Goal: Transaction & Acquisition: Purchase product/service

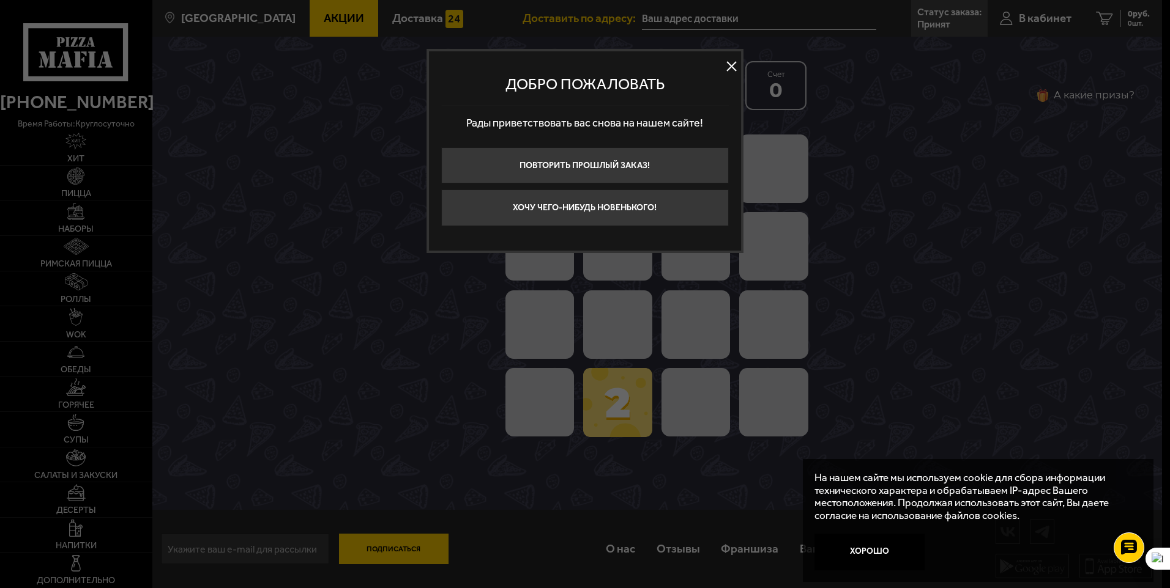
click at [730, 69] on button at bounding box center [731, 67] width 18 height 18
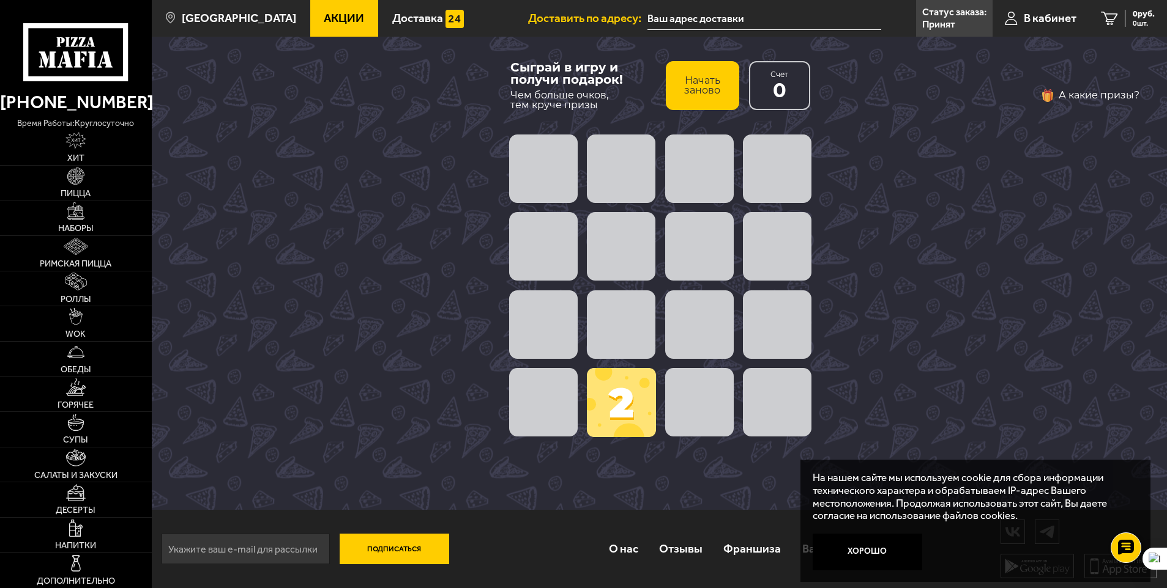
click at [625, 396] on span at bounding box center [621, 402] width 69 height 69
click at [870, 549] on button "Хорошо" at bounding box center [866, 552] width 109 height 37
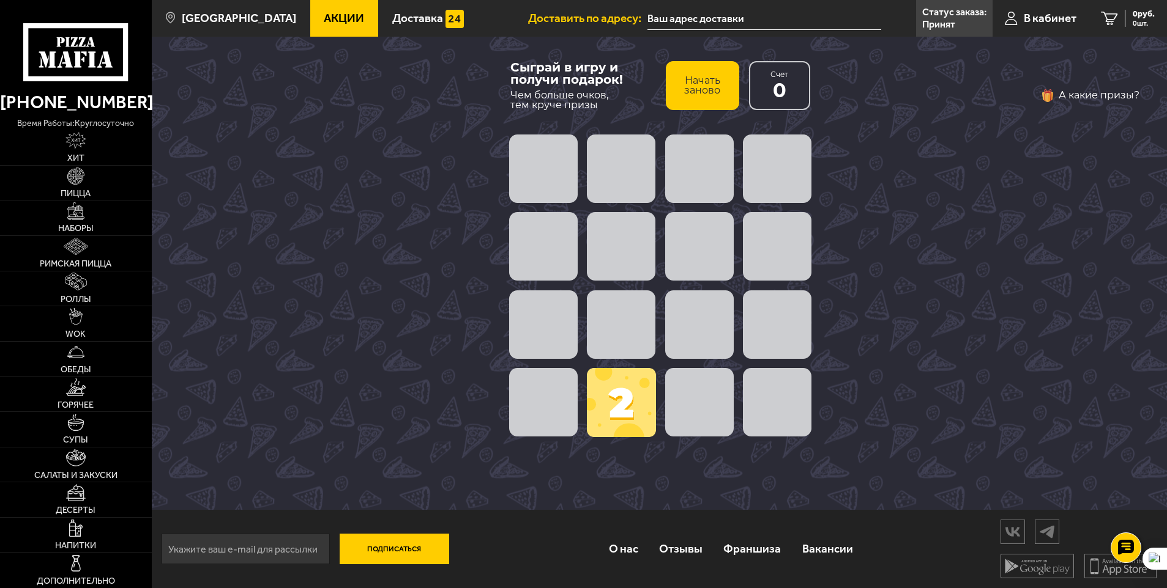
click at [619, 338] on span at bounding box center [621, 325] width 69 height 69
click at [987, 230] on div "А какие призы?" at bounding box center [983, 274] width 311 height 376
click at [555, 177] on span at bounding box center [543, 169] width 69 height 69
drag, startPoint x: 625, startPoint y: 410, endPoint x: 699, endPoint y: 412, distance: 74.7
click at [699, 412] on div "2" at bounding box center [660, 286] width 312 height 312
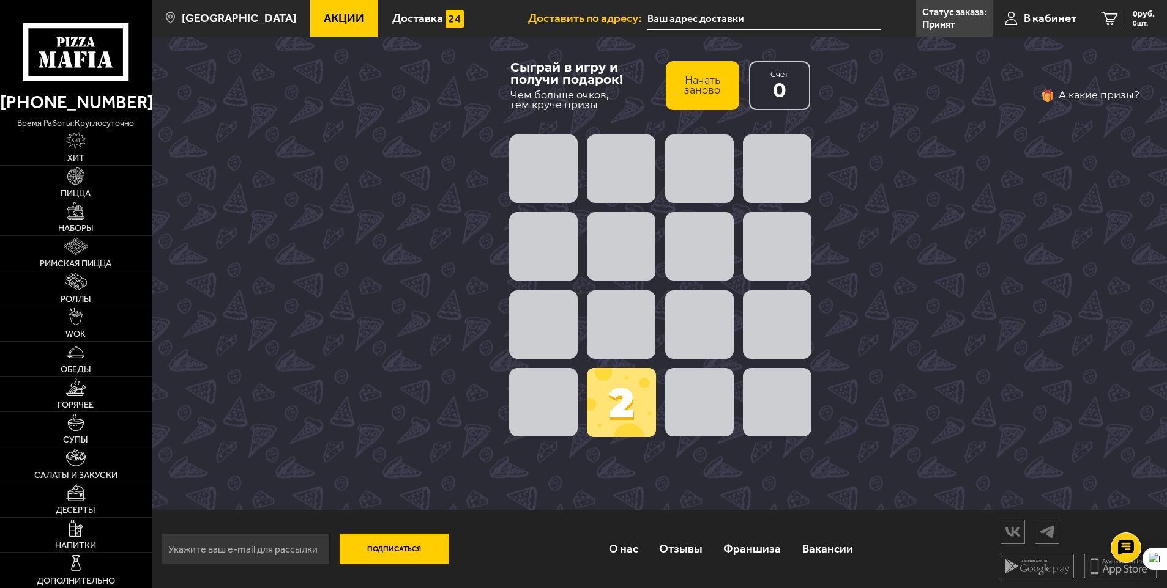
click at [961, 269] on div "А какие призы?" at bounding box center [983, 274] width 311 height 376
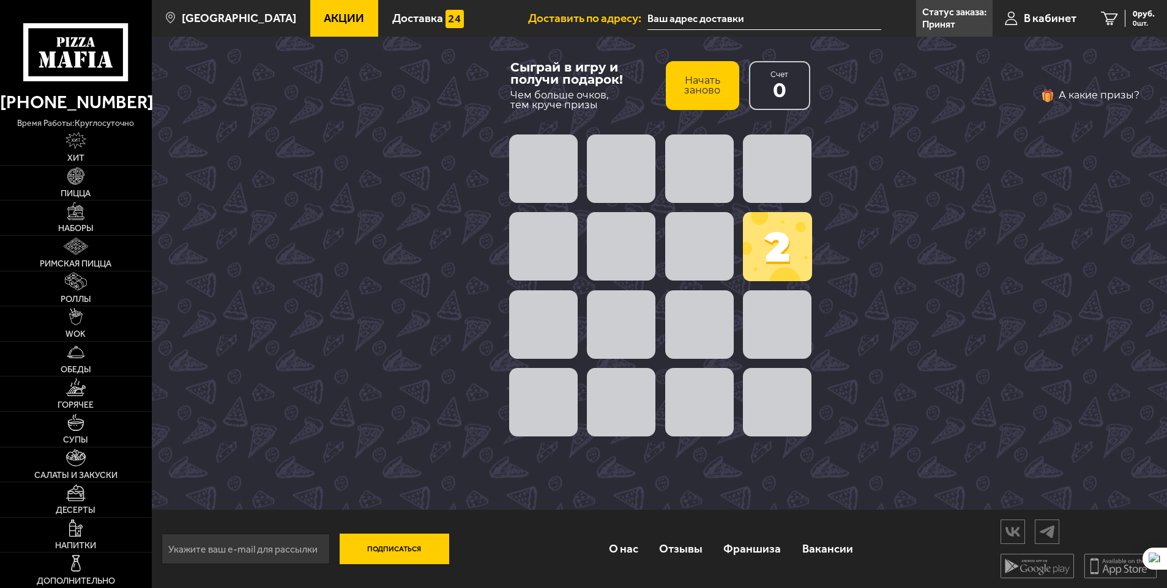
click at [713, 242] on span at bounding box center [699, 246] width 69 height 69
click at [781, 240] on span at bounding box center [777, 246] width 69 height 69
click at [543, 157] on span at bounding box center [543, 169] width 69 height 69
click at [555, 218] on span at bounding box center [543, 246] width 69 height 69
click at [670, 333] on div at bounding box center [660, 325] width 312 height 78
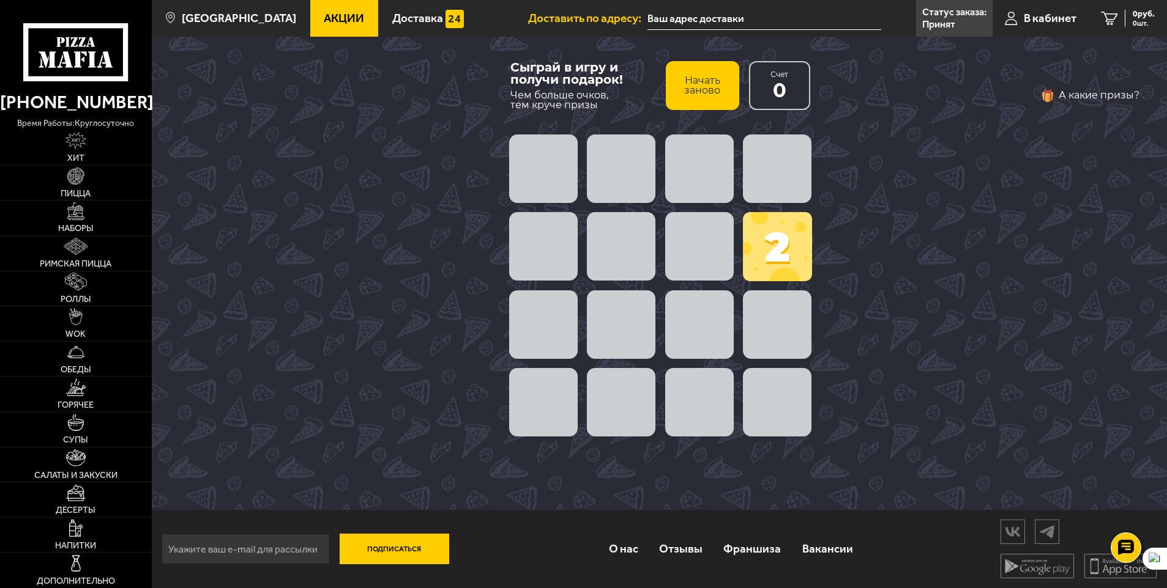
click at [702, 398] on span at bounding box center [699, 402] width 69 height 69
drag, startPoint x: 562, startPoint y: 411, endPoint x: 535, endPoint y: 414, distance: 27.1
click at [562, 412] on span at bounding box center [543, 402] width 69 height 69
click at [790, 222] on span at bounding box center [777, 246] width 69 height 69
click at [714, 64] on button "Начать заново" at bounding box center [702, 85] width 73 height 49
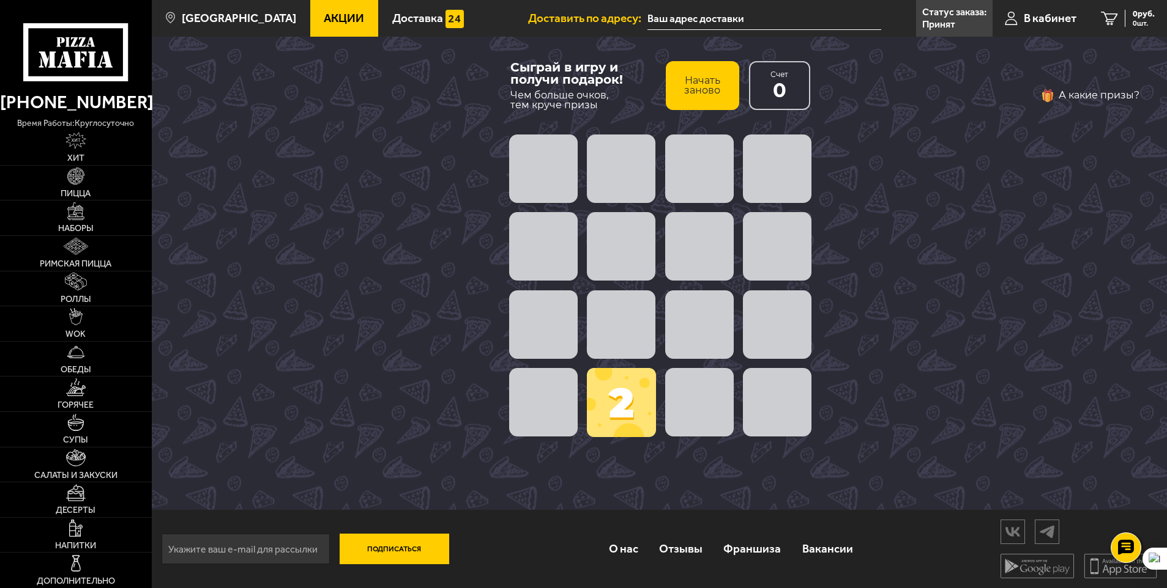
click at [613, 416] on span at bounding box center [621, 402] width 69 height 69
click at [620, 403] on span at bounding box center [621, 402] width 69 height 69
click at [670, 239] on span at bounding box center [699, 246] width 69 height 69
click at [582, 196] on div at bounding box center [660, 168] width 312 height 78
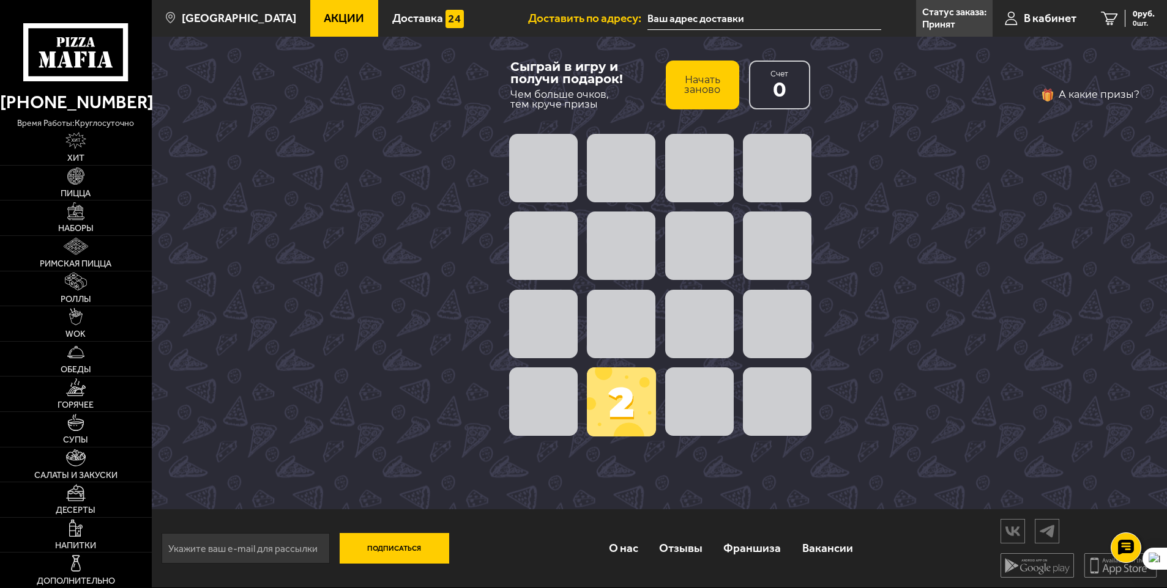
drag, startPoint x: 527, startPoint y: 171, endPoint x: 730, endPoint y: 187, distance: 203.7
click at [535, 174] on span at bounding box center [543, 168] width 69 height 69
click at [782, 187] on span at bounding box center [777, 168] width 69 height 69
drag, startPoint x: 776, startPoint y: 173, endPoint x: 706, endPoint y: 225, distance: 87.8
click at [703, 225] on div "2" at bounding box center [660, 285] width 312 height 312
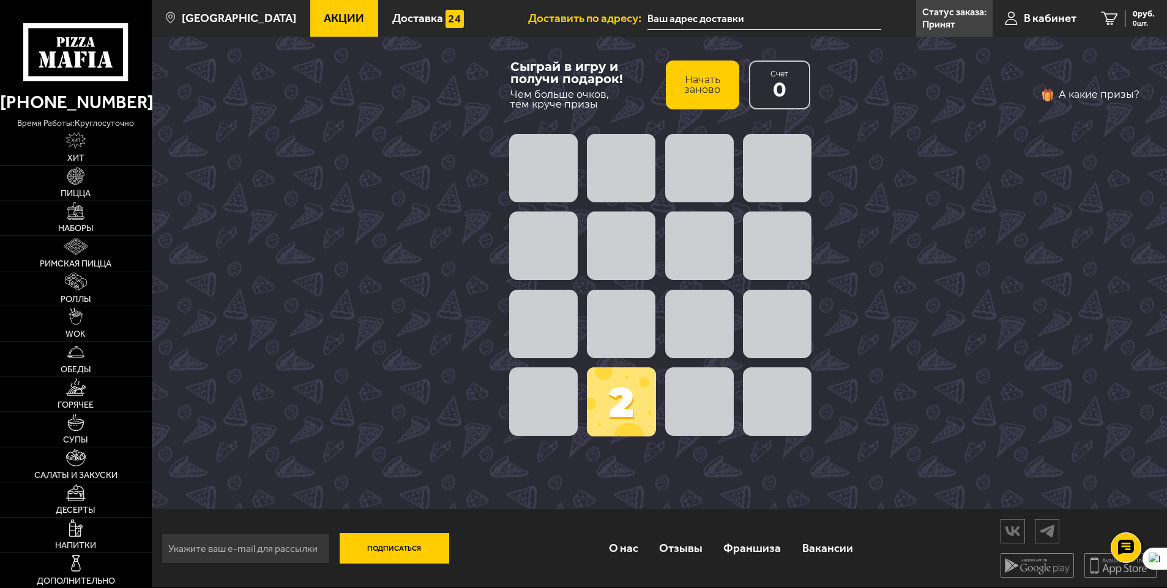
drag, startPoint x: 792, startPoint y: 177, endPoint x: 740, endPoint y: 365, distance: 195.3
click at [782, 271] on div "2" at bounding box center [660, 285] width 312 height 312
drag, startPoint x: 617, startPoint y: 388, endPoint x: 683, endPoint y: 400, distance: 67.1
click at [688, 402] on div "2" at bounding box center [660, 285] width 312 height 312
drag, startPoint x: 752, startPoint y: 399, endPoint x: 782, endPoint y: 355, distance: 52.9
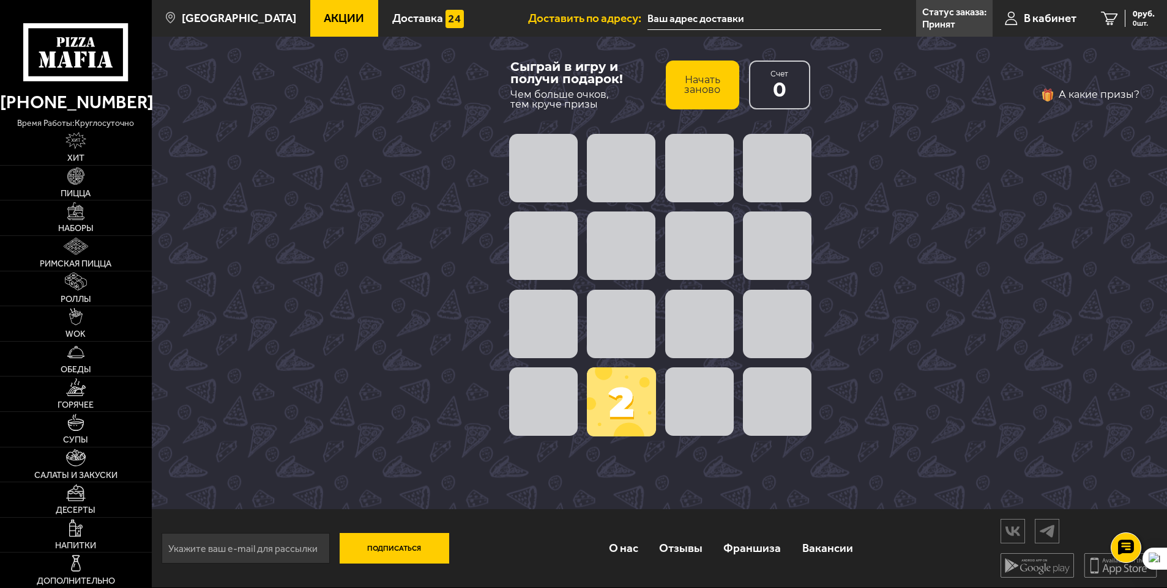
click at [767, 379] on div at bounding box center [660, 402] width 312 height 78
drag, startPoint x: 782, startPoint y: 355, endPoint x: 688, endPoint y: 163, distance: 213.7
click at [762, 302] on span at bounding box center [777, 324] width 69 height 69
click at [662, 337] on div at bounding box center [660, 325] width 312 height 78
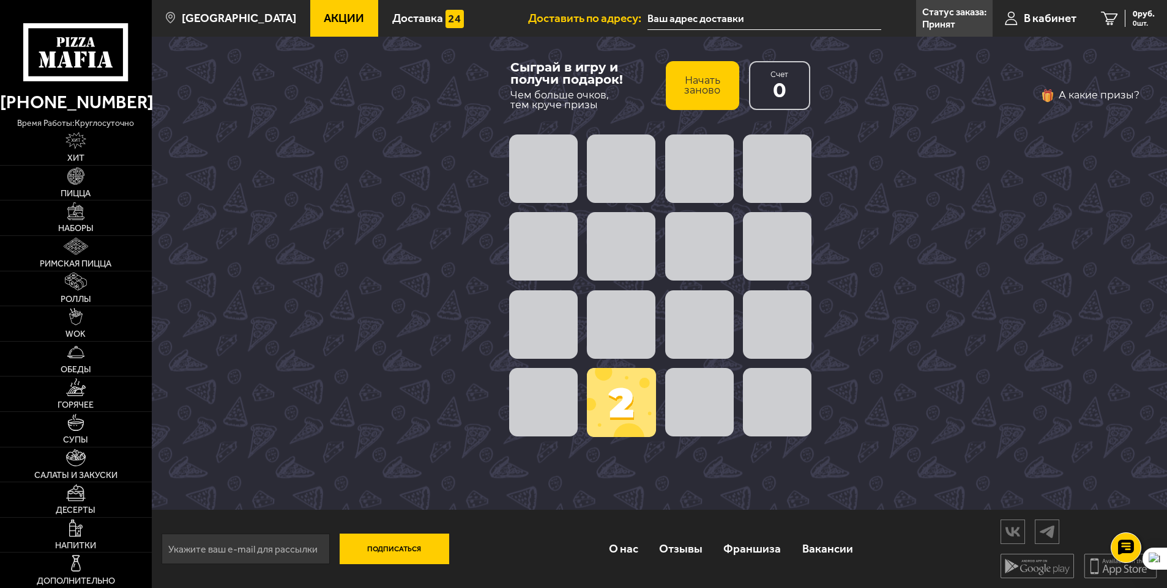
click at [1047, 93] on button "А какие призы?" at bounding box center [1089, 96] width 99 height 20
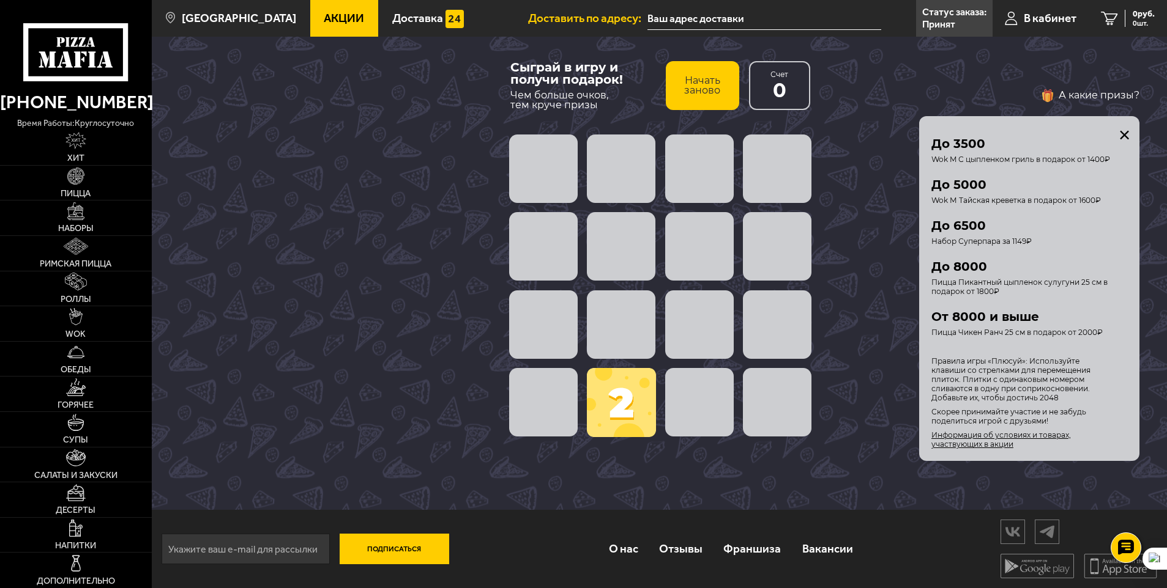
scroll to position [1, 0]
click at [1131, 132] on div "Условия получения подарка Твой подарок зависит от количества набранных очков, ч…" at bounding box center [1035, 288] width 208 height 321
click at [1117, 130] on div "Условия получения подарка Твой подарок зависит от количества набранных очков, ч…" at bounding box center [1035, 288] width 208 height 321
click at [1121, 133] on button "закрыть" at bounding box center [1124, 135] width 10 height 10
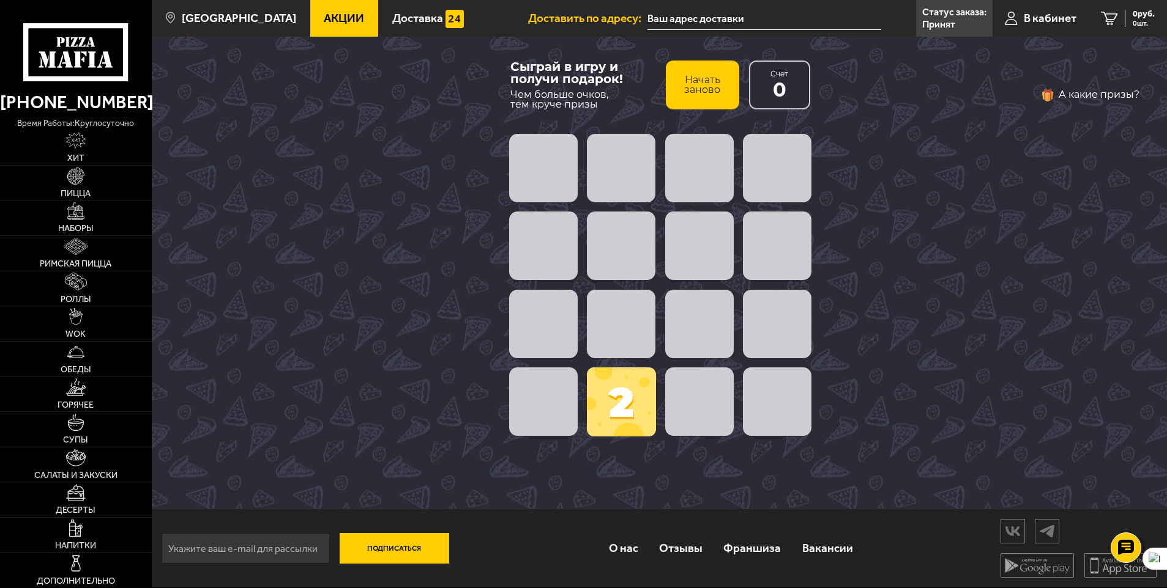
click at [884, 180] on div "А какие призы?" at bounding box center [983, 273] width 311 height 376
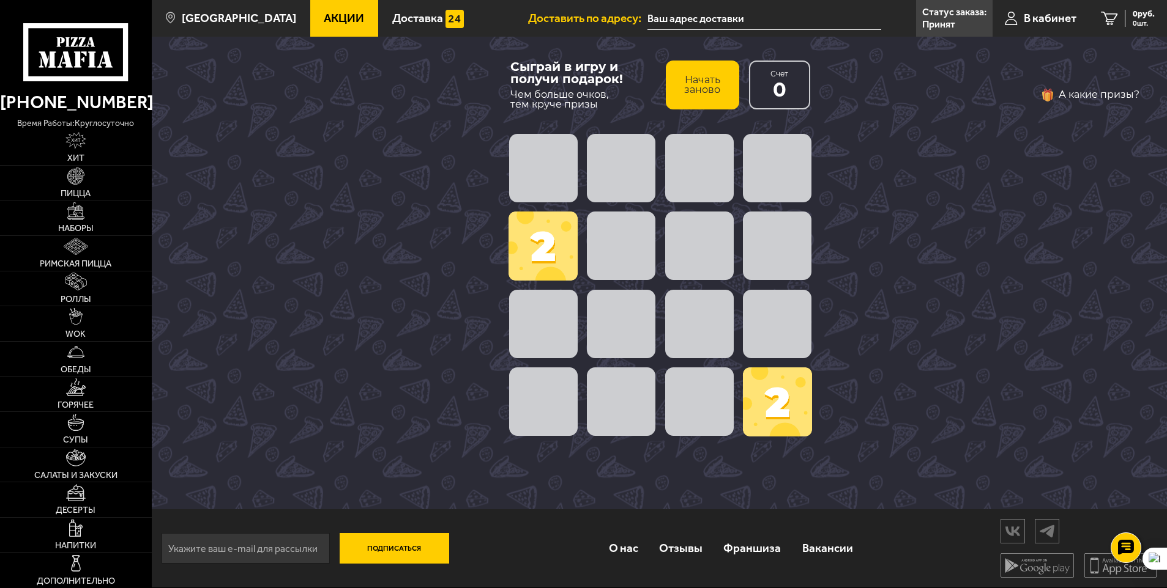
click at [1132, 97] on button "А какие призы?" at bounding box center [1089, 95] width 99 height 20
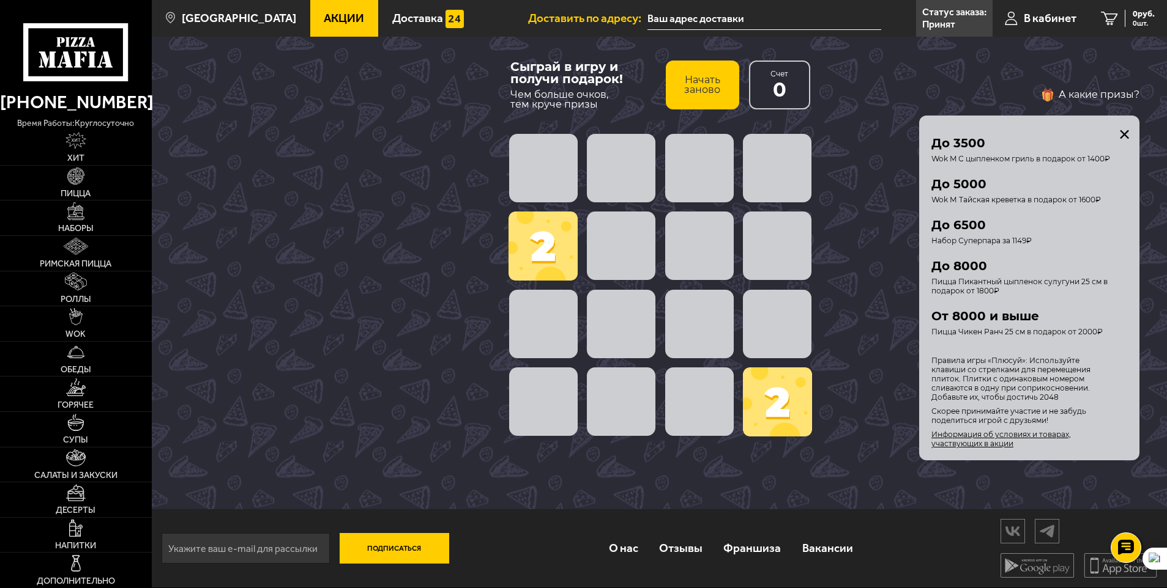
scroll to position [117, 0]
click at [888, 269] on div "А какие призы? Условия получения подарка Твой подарок зависит от количества наб…" at bounding box center [983, 273] width 311 height 376
click at [1124, 133] on button "закрыть" at bounding box center [1124, 135] width 10 height 10
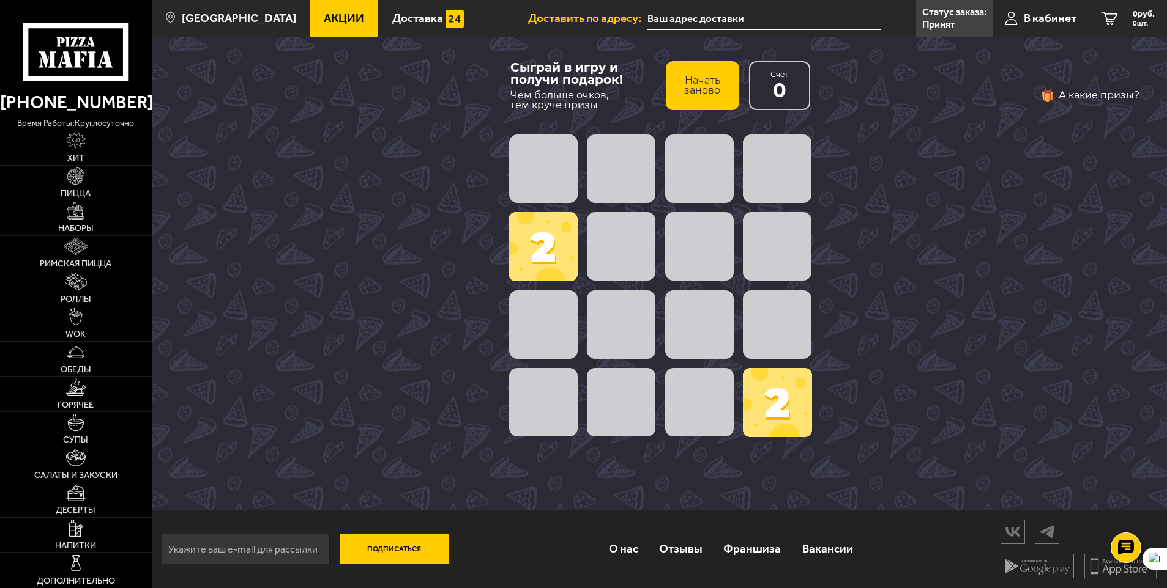
scroll to position [1, 0]
click at [778, 397] on span at bounding box center [777, 402] width 69 height 69
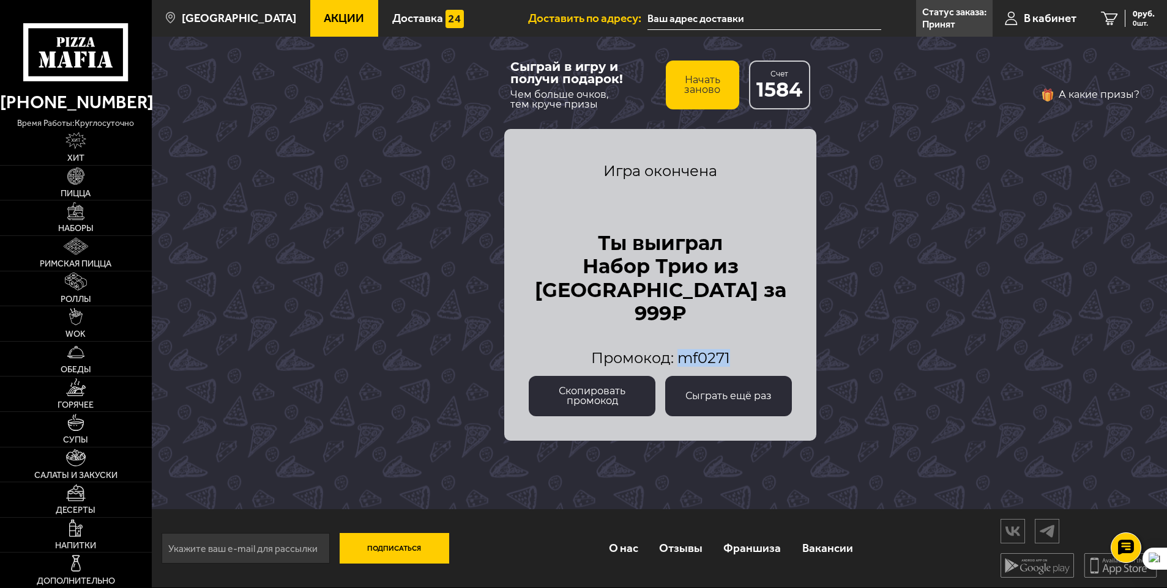
drag, startPoint x: 680, startPoint y: 353, endPoint x: 729, endPoint y: 357, distance: 48.5
click at [729, 357] on span "Промокод: mf0271" at bounding box center [659, 358] width 139 height 18
copy span "mf0271"
drag, startPoint x: 618, startPoint y: 282, endPoint x: 748, endPoint y: 284, distance: 129.7
click at [748, 284] on span "Ты выиграл Набор Трио из Рио за 999₽" at bounding box center [660, 279] width 263 height 94
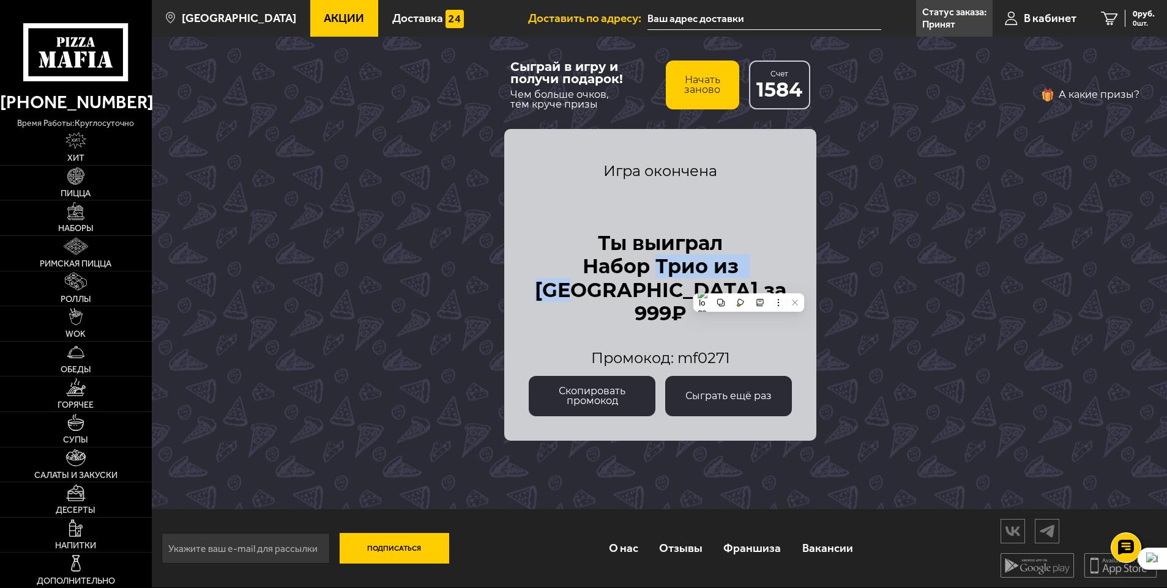
copy span "Трио из [GEOGRAPHIC_DATA]"
drag, startPoint x: 735, startPoint y: 356, endPoint x: 681, endPoint y: 358, distance: 53.3
click at [681, 358] on div "Промокод: mf0271" at bounding box center [660, 358] width 263 height 15
drag, startPoint x: 550, startPoint y: 278, endPoint x: 721, endPoint y: 278, distance: 170.7
click at [721, 278] on span "Ты выиграл Набор Трио из Рио за 999₽" at bounding box center [660, 279] width 263 height 94
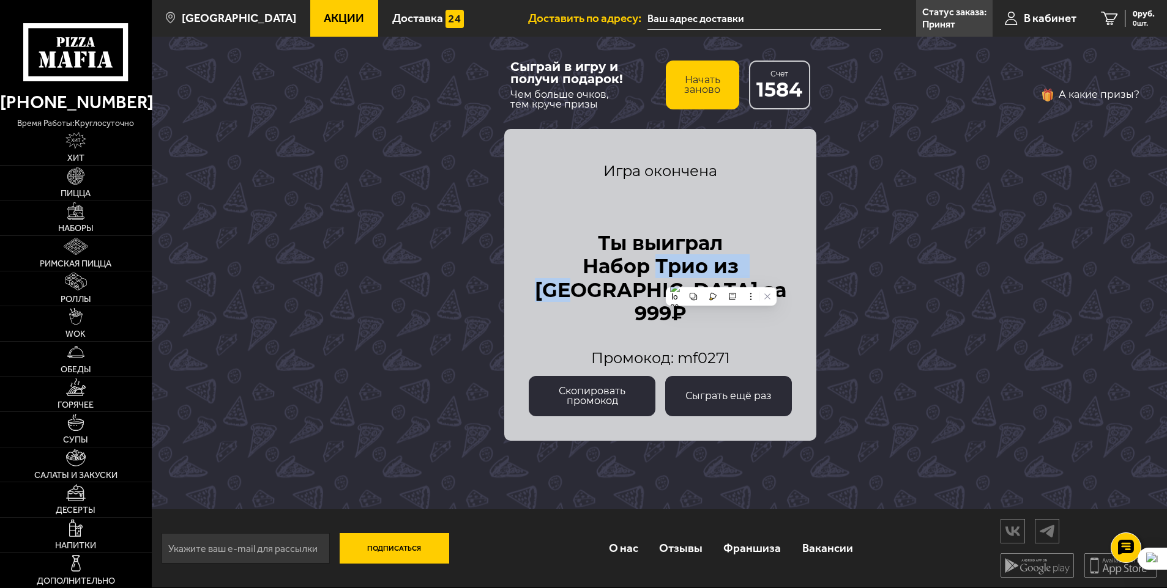
drag, startPoint x: 746, startPoint y: 276, endPoint x: 623, endPoint y: 276, distance: 123.0
click at [623, 276] on span "Ты выиграл Набор Трио из Рио за 999₽" at bounding box center [660, 279] width 263 height 94
copy span "Трио из [GEOGRAPHIC_DATA]"
click at [779, 328] on div "Игра окончена Ты выиграл Набор Трио из Рио за 999₽ Промокод: mf0271" at bounding box center [660, 265] width 263 height 223
click at [618, 393] on button "Скопировать промокод" at bounding box center [592, 396] width 127 height 40
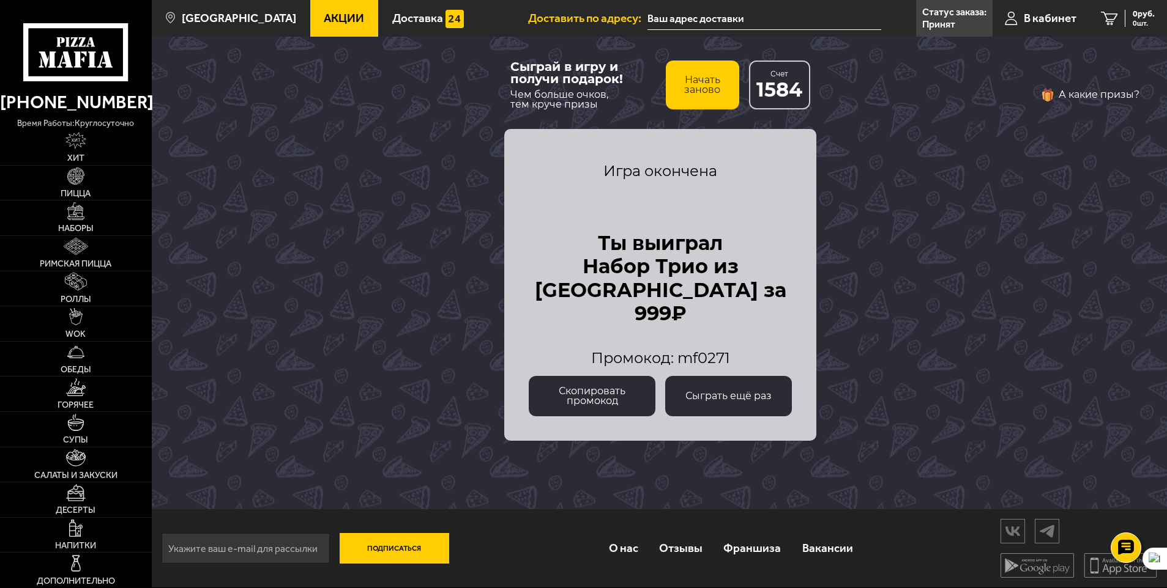
click at [599, 403] on button "Скопировать промокод" at bounding box center [592, 396] width 127 height 40
click at [1053, 18] on span "В кабинет" at bounding box center [1049, 18] width 53 height 12
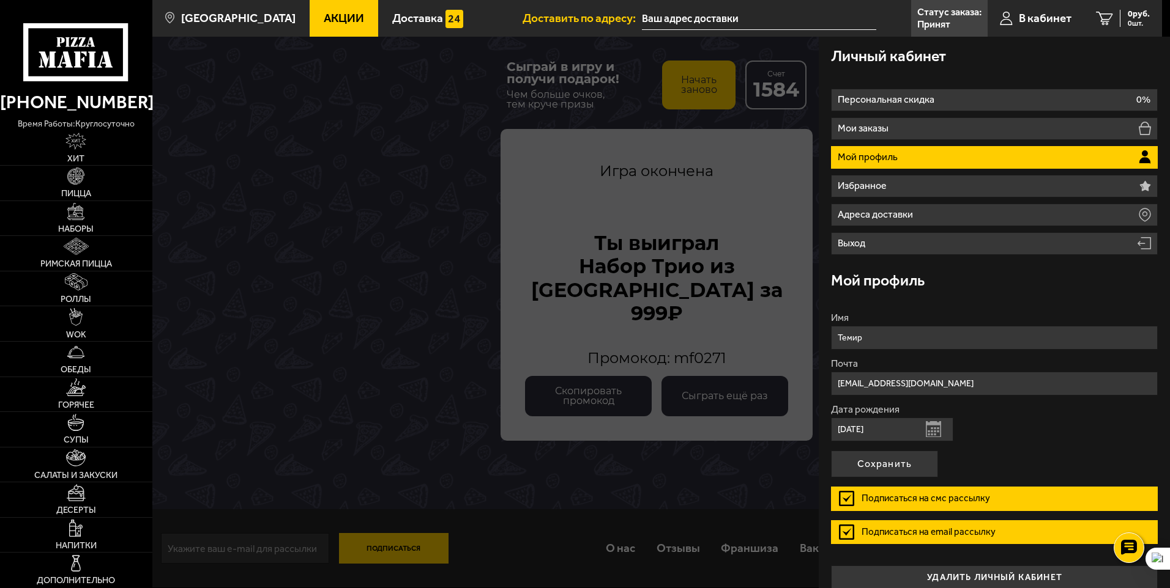
click at [418, 152] on div at bounding box center [737, 331] width 1170 height 588
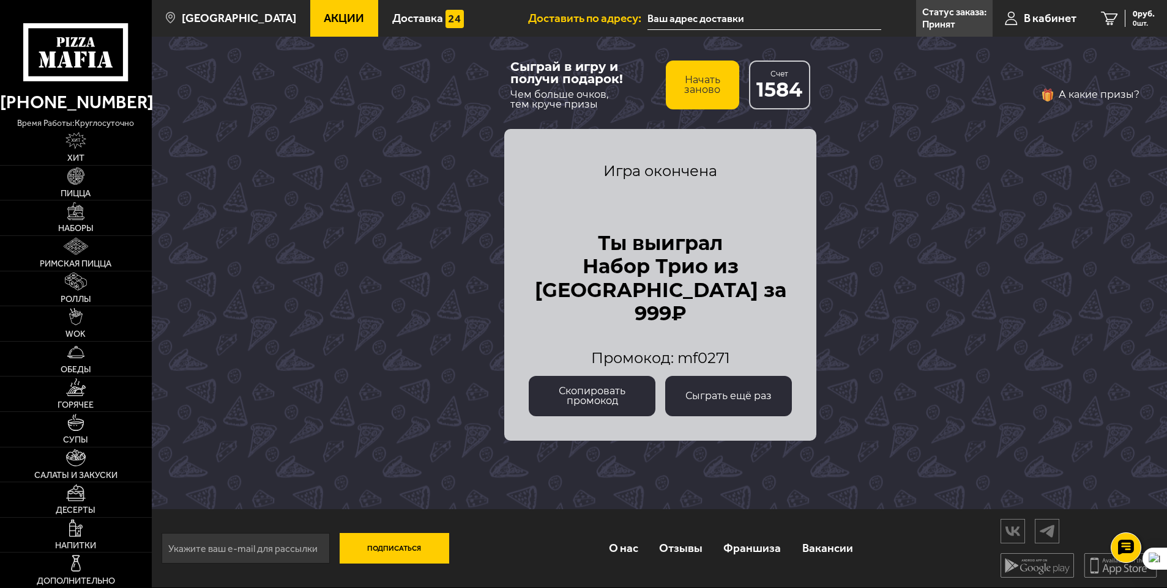
scroll to position [0, 0]
click at [79, 49] on icon at bounding box center [75, 52] width 105 height 58
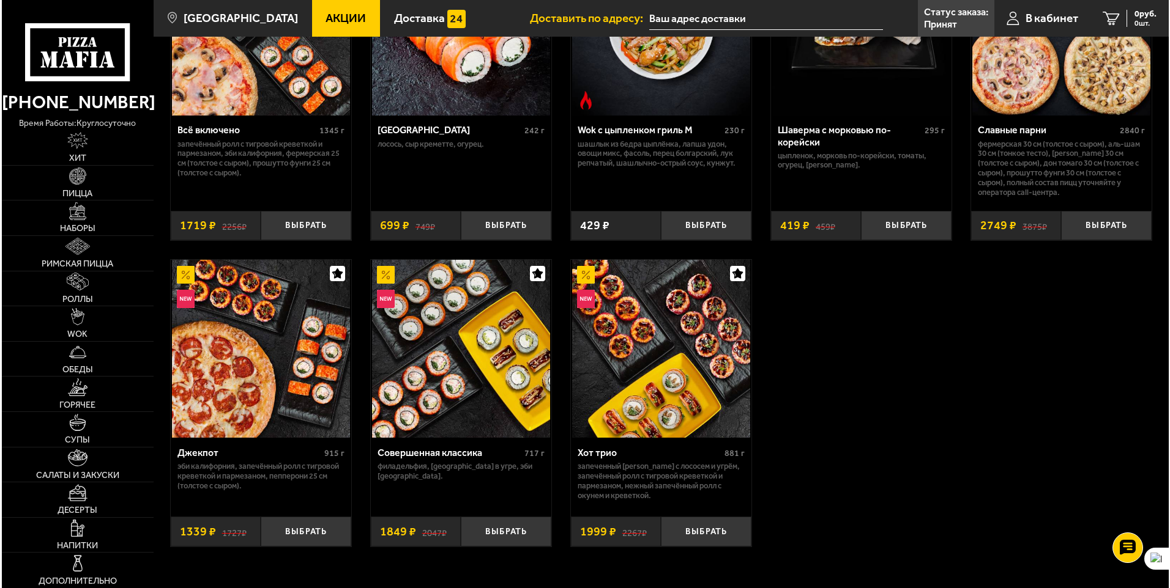
scroll to position [923, 0]
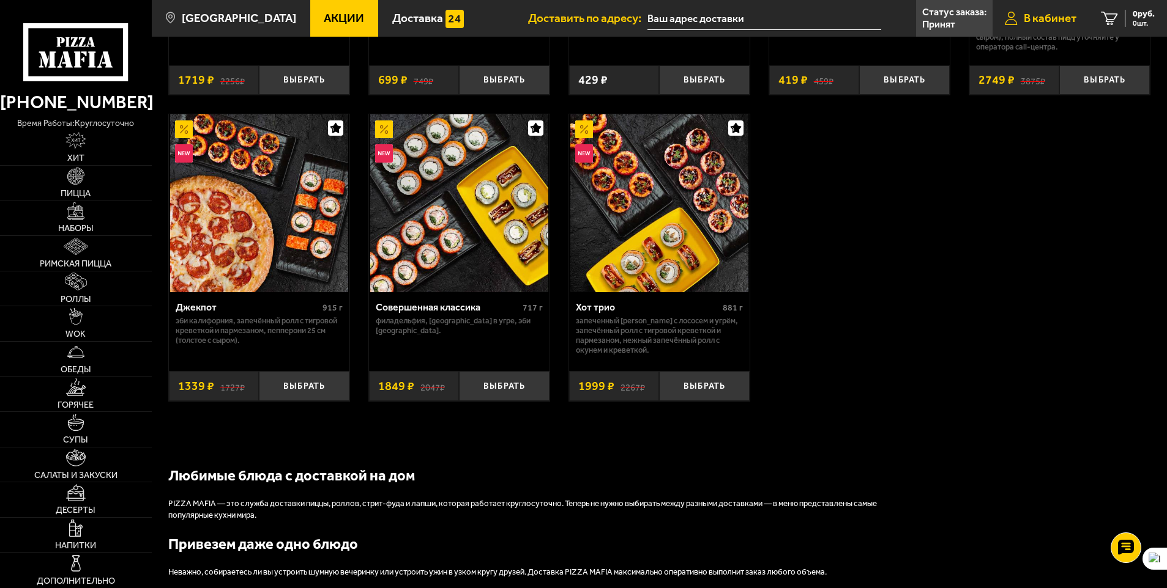
click at [1032, 22] on span "В кабинет" at bounding box center [1049, 18] width 53 height 12
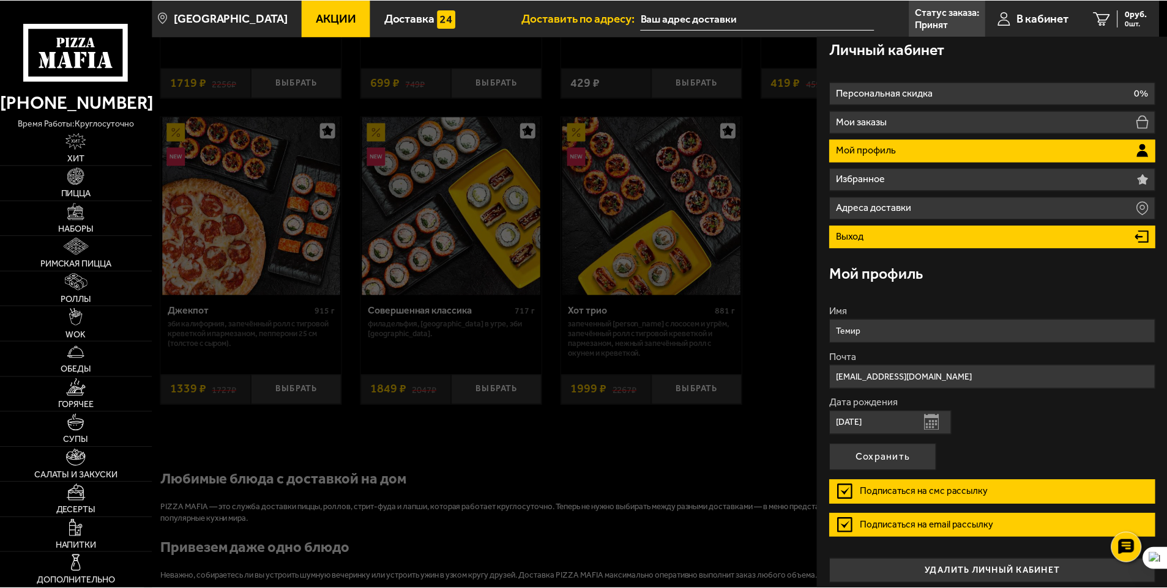
scroll to position [0, 0]
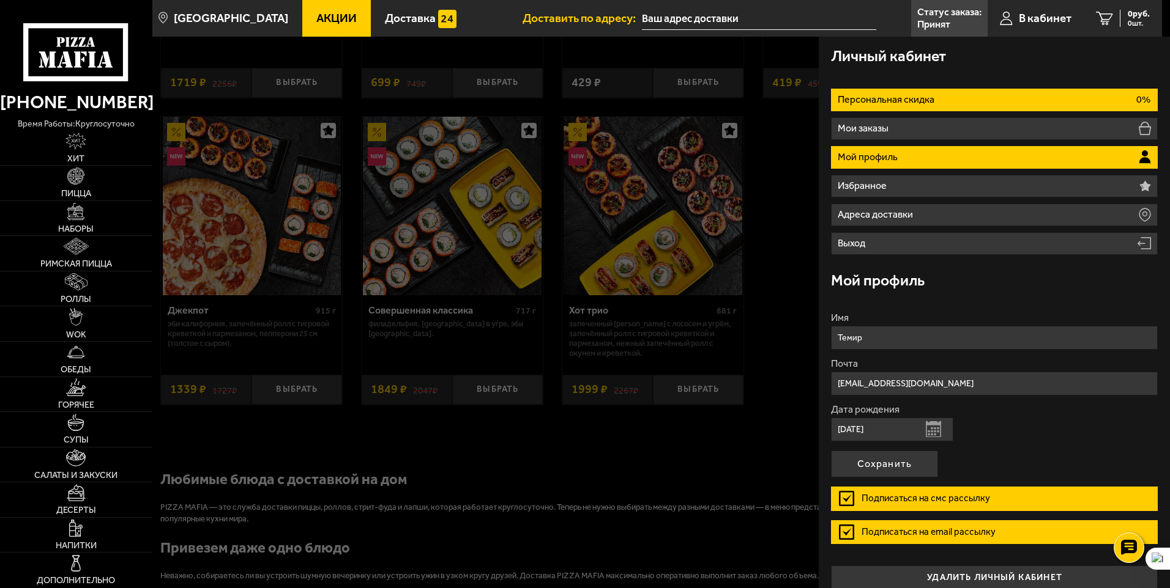
click at [949, 100] on li "Персональная скидка 0%" at bounding box center [994, 100] width 327 height 23
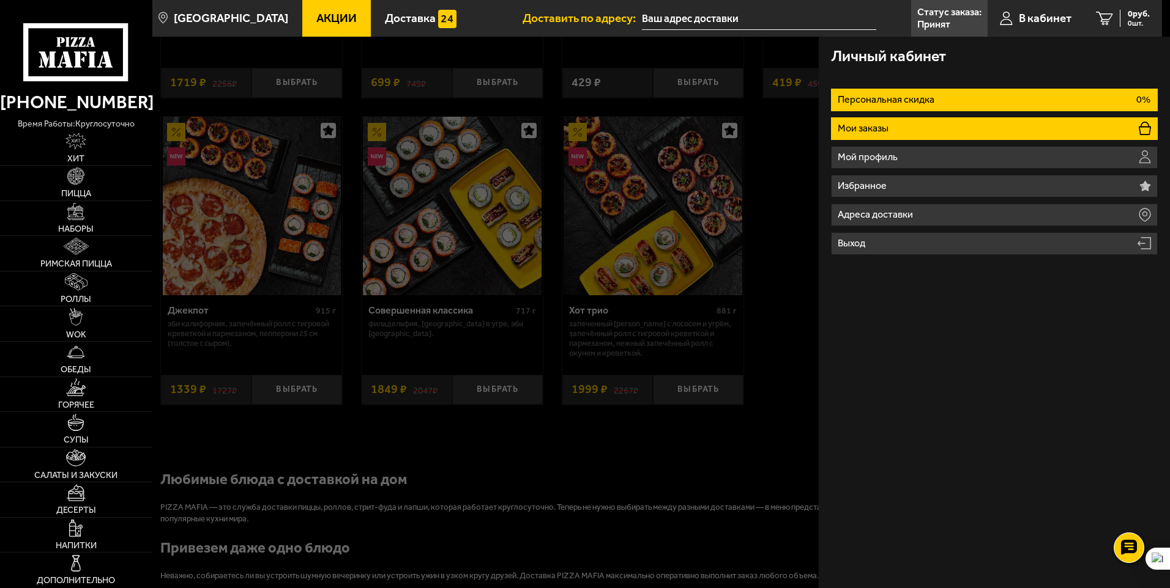
click at [933, 126] on li "Мои заказы" at bounding box center [994, 128] width 327 height 23
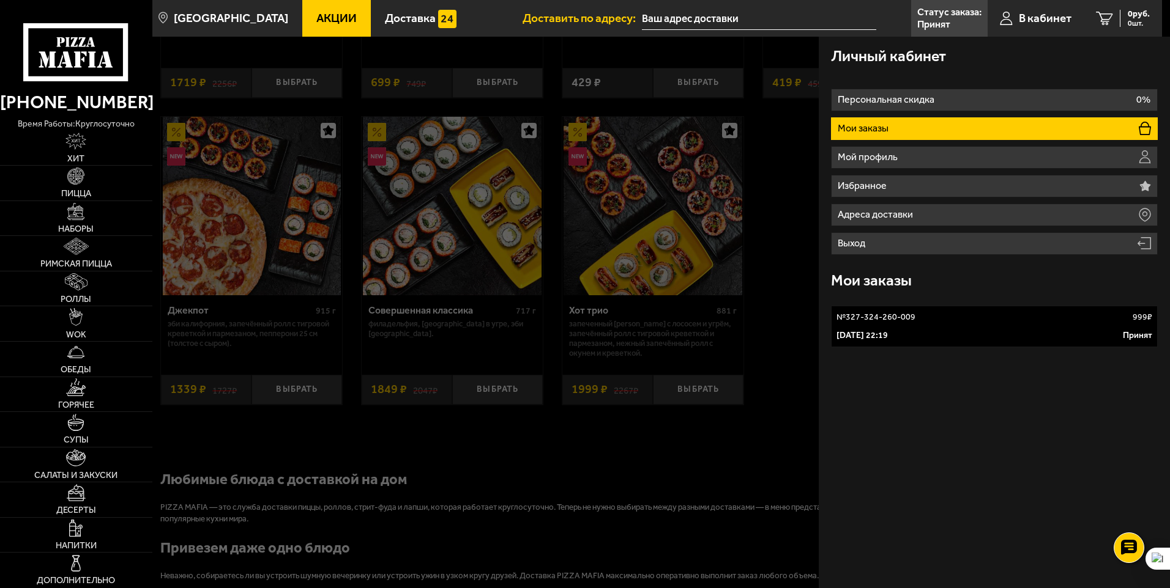
click at [496, 200] on div at bounding box center [737, 331] width 1170 height 588
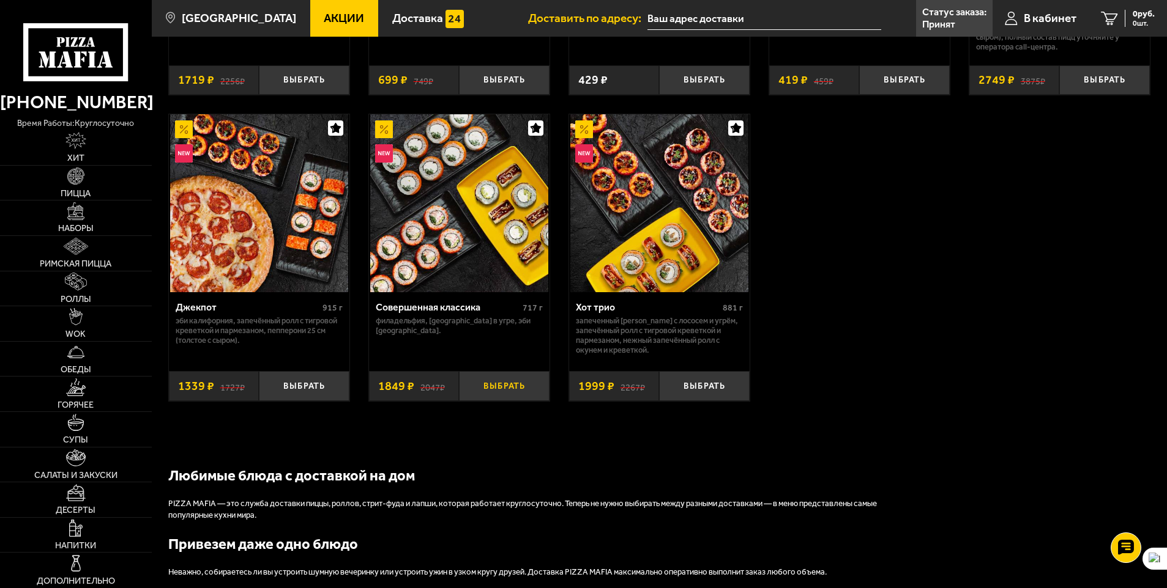
click at [498, 390] on button "Выбрать" at bounding box center [504, 386] width 91 height 30
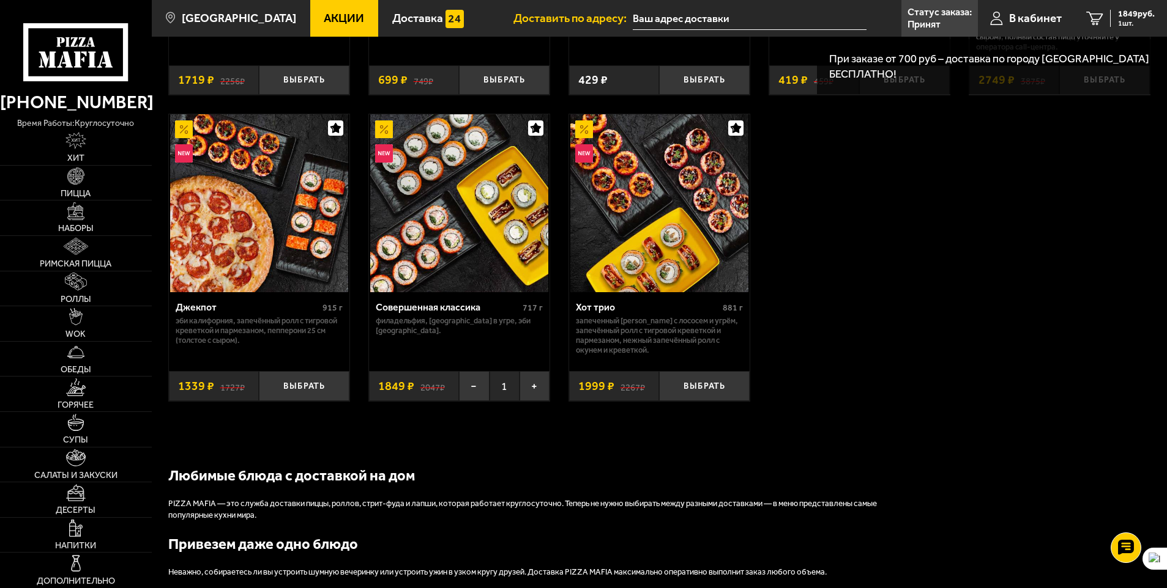
click at [994, 69] on p "При заказе от 700 руб – доставка по городу Санкт-Петербург БЕСПЛАТНО!" at bounding box center [991, 66] width 325 height 31
click at [1115, 16] on div "1849 руб. 1 шт." at bounding box center [1132, 18] width 45 height 17
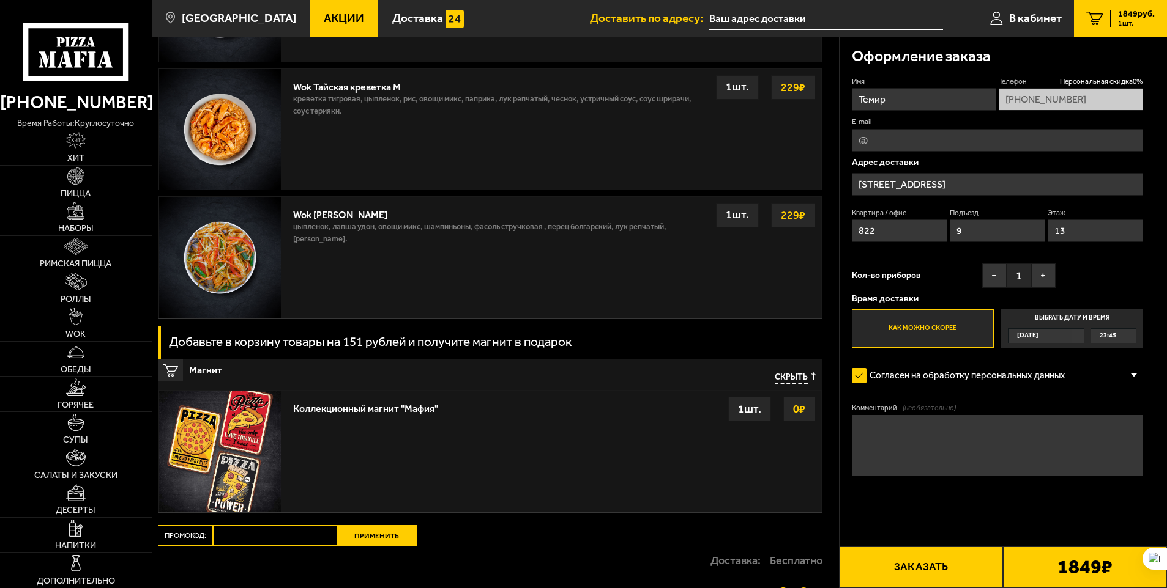
scroll to position [952, 0]
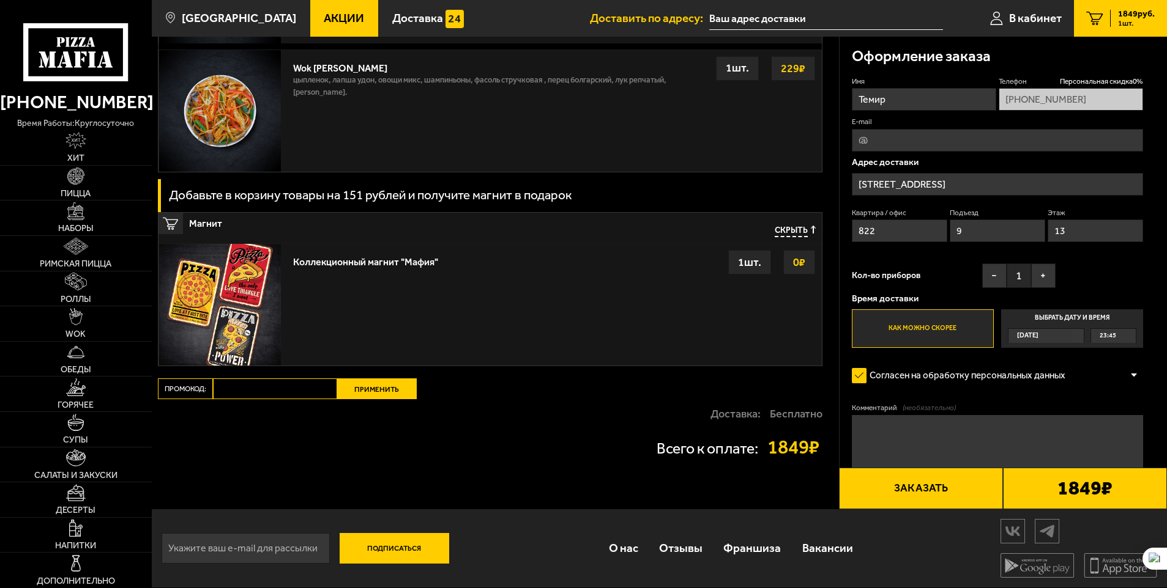
click at [260, 394] on input "Промокод:" at bounding box center [275, 389] width 124 height 21
paste input "mf0271"
type input "mf0271"
click at [384, 385] on button "Применить" at bounding box center [377, 389] width 80 height 21
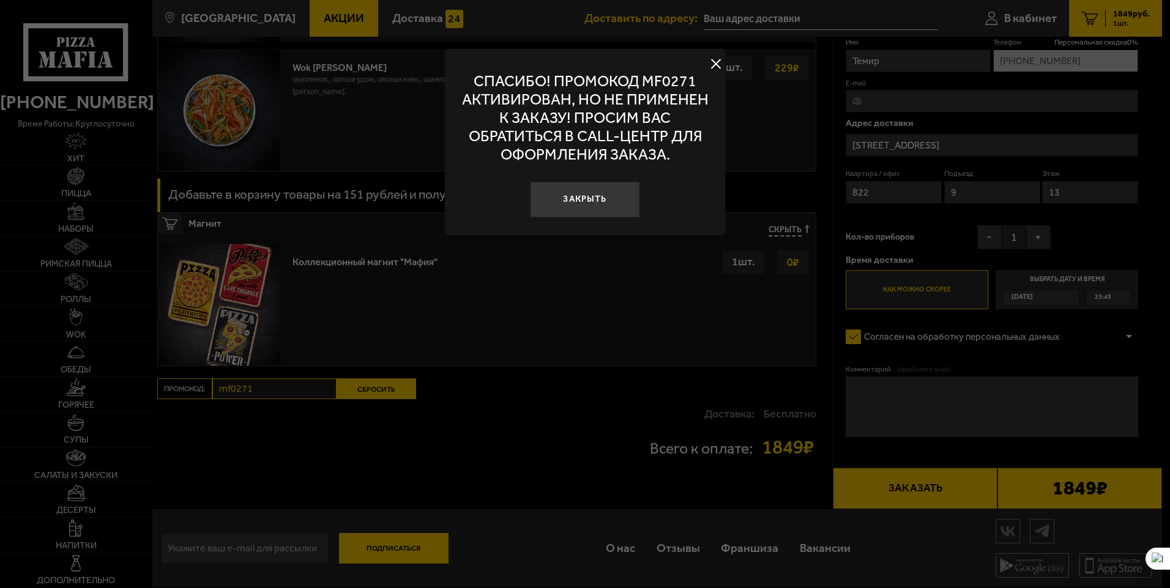
click at [714, 65] on button at bounding box center [716, 64] width 18 height 18
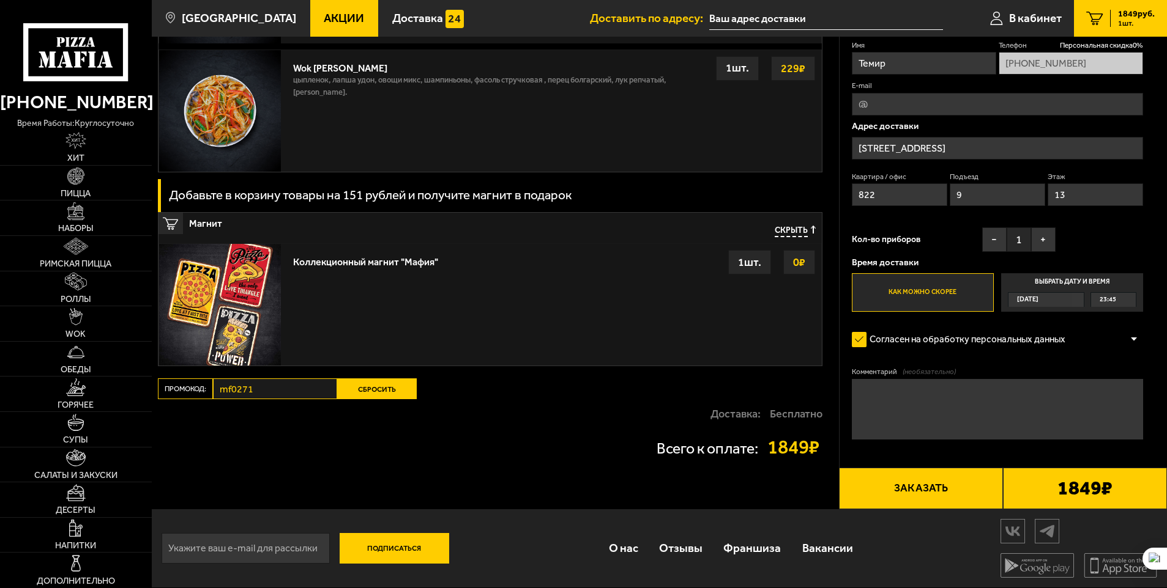
click at [390, 392] on button "Сбросить" at bounding box center [377, 389] width 80 height 21
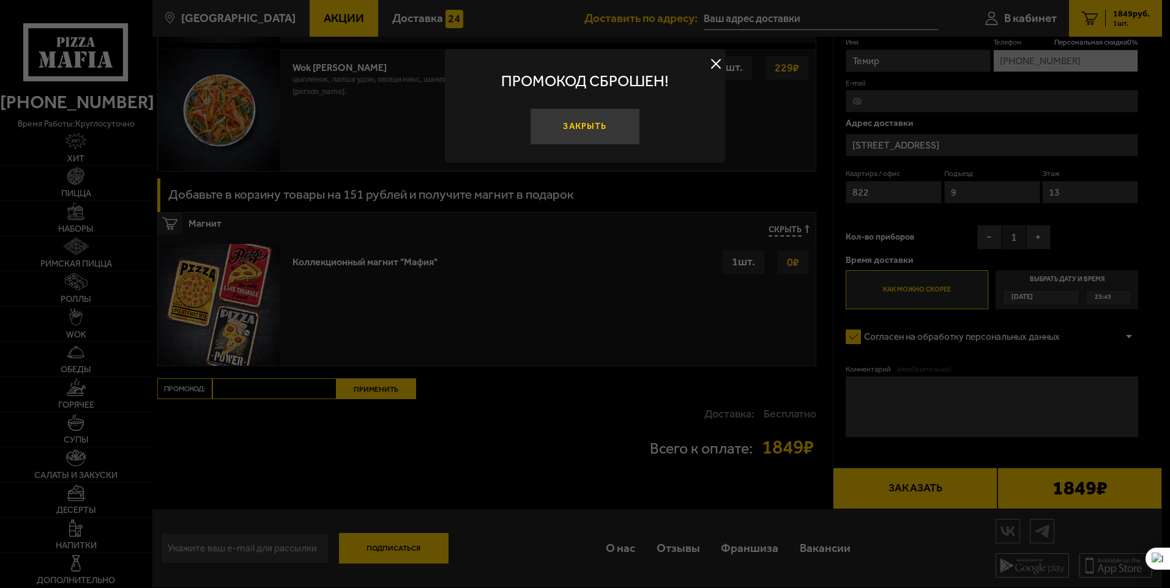
click at [609, 130] on button "Закрыть" at bounding box center [584, 126] width 109 height 37
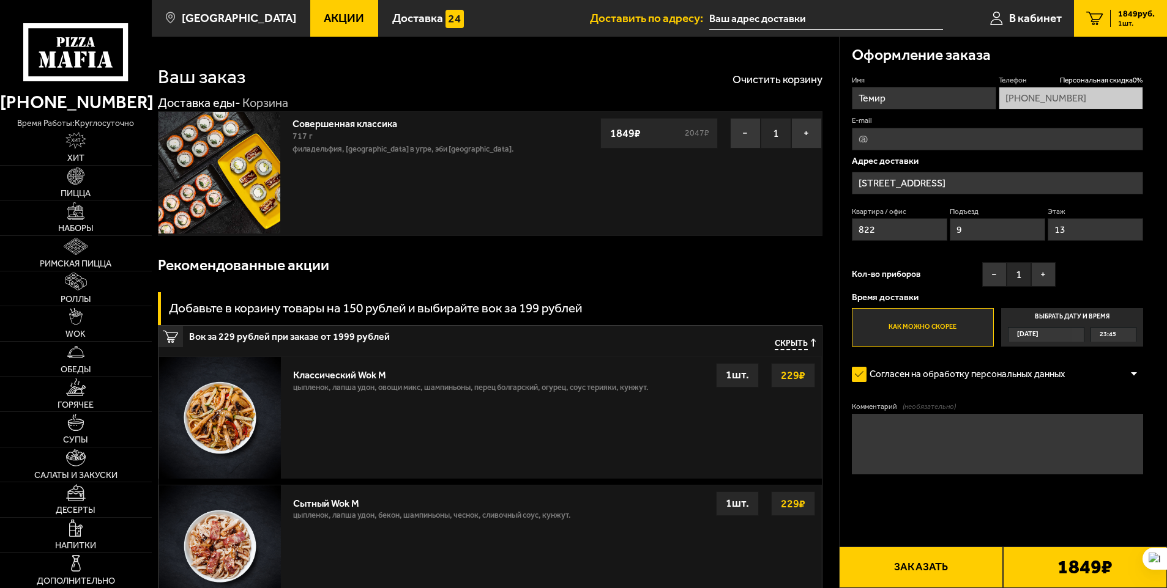
scroll to position [0, 0]
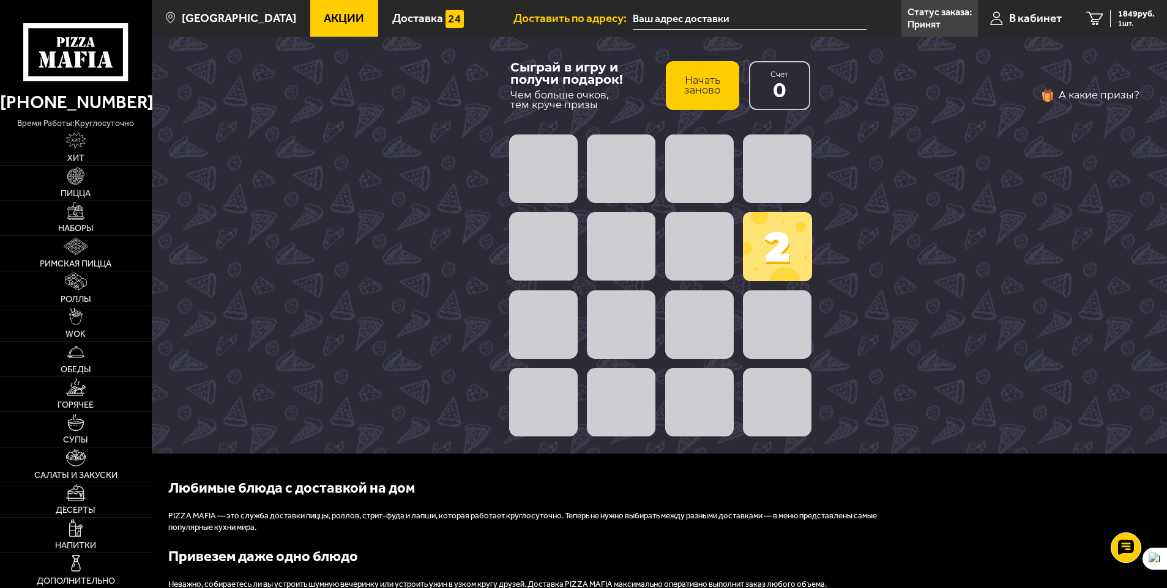
click at [794, 249] on span at bounding box center [777, 246] width 69 height 69
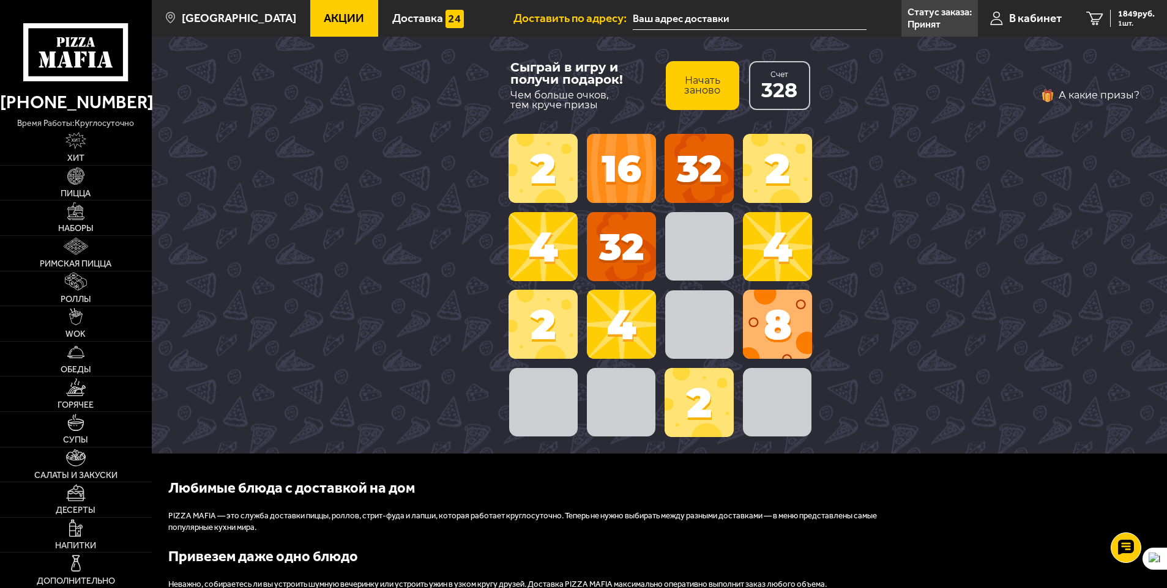
click at [758, 302] on span at bounding box center [777, 324] width 69 height 69
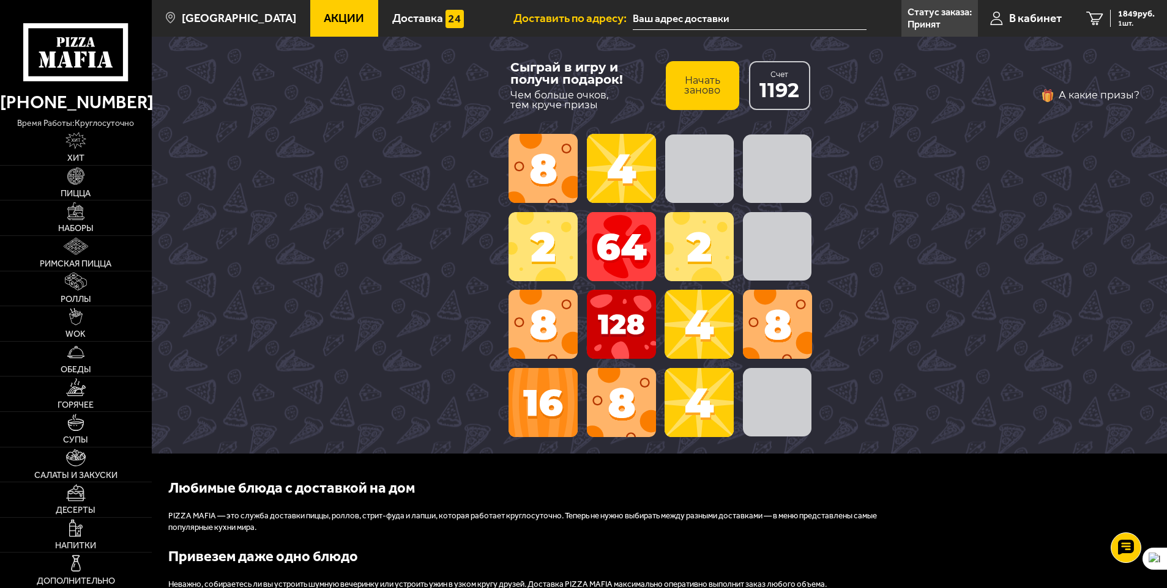
click at [777, 288] on div at bounding box center [660, 325] width 312 height 78
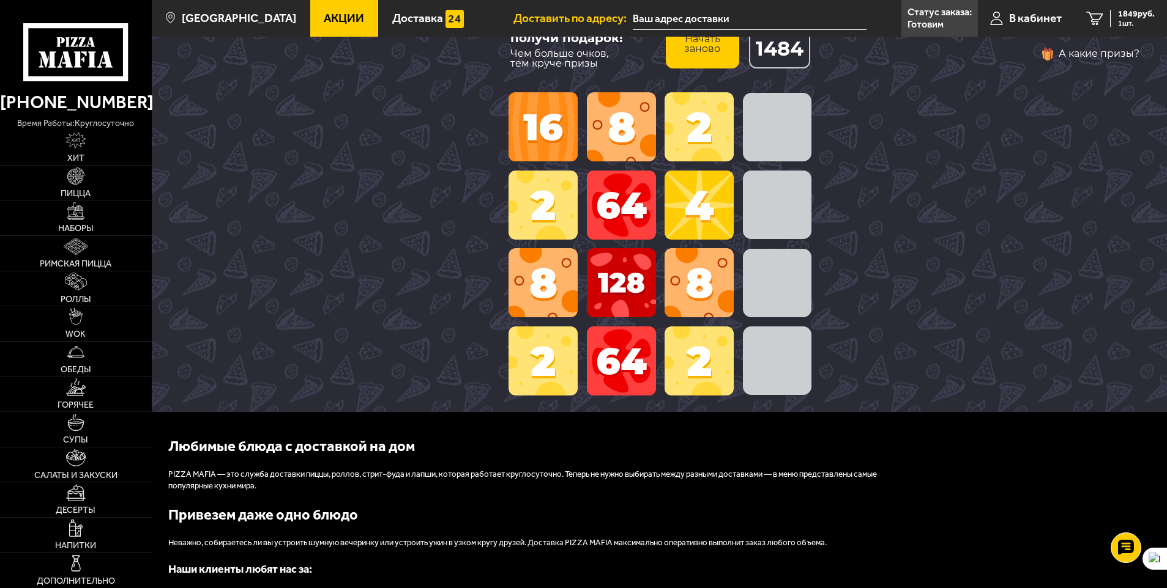
scroll to position [49, 0]
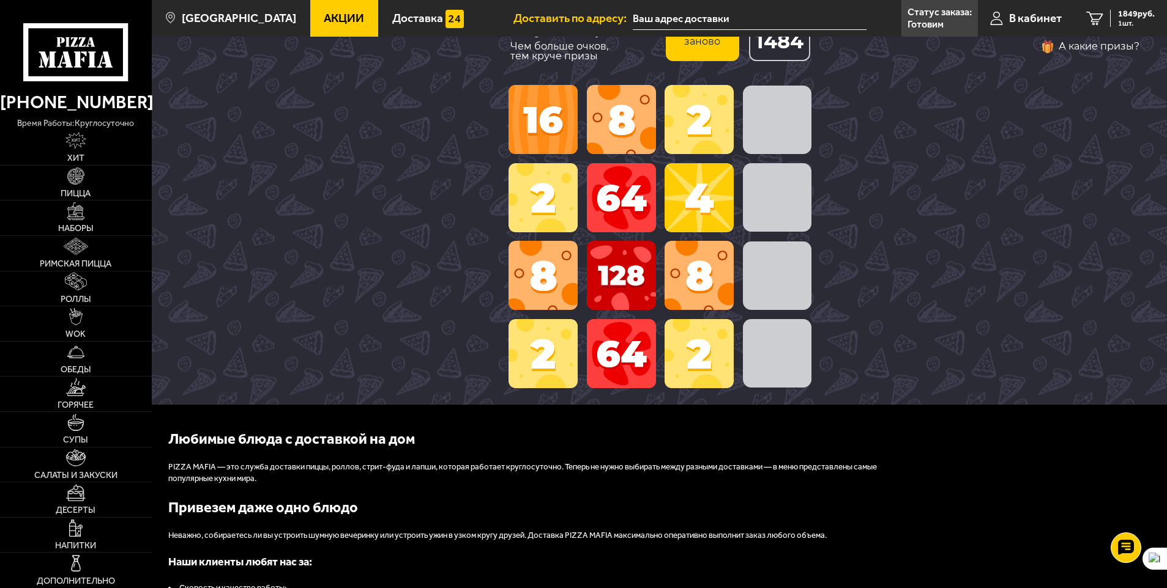
click at [614, 221] on span at bounding box center [621, 197] width 69 height 69
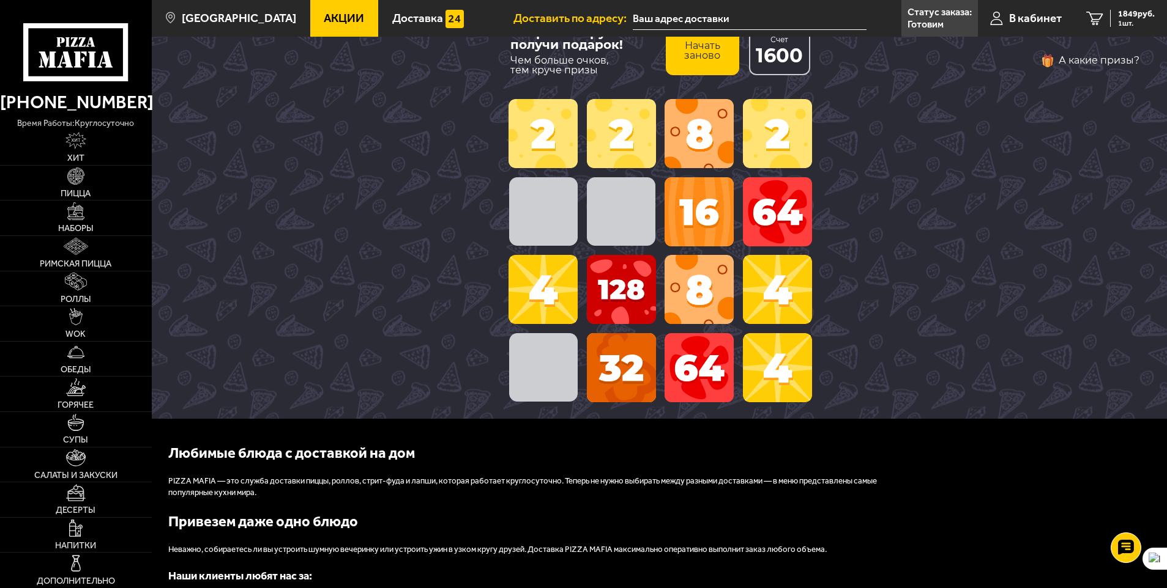
scroll to position [0, 0]
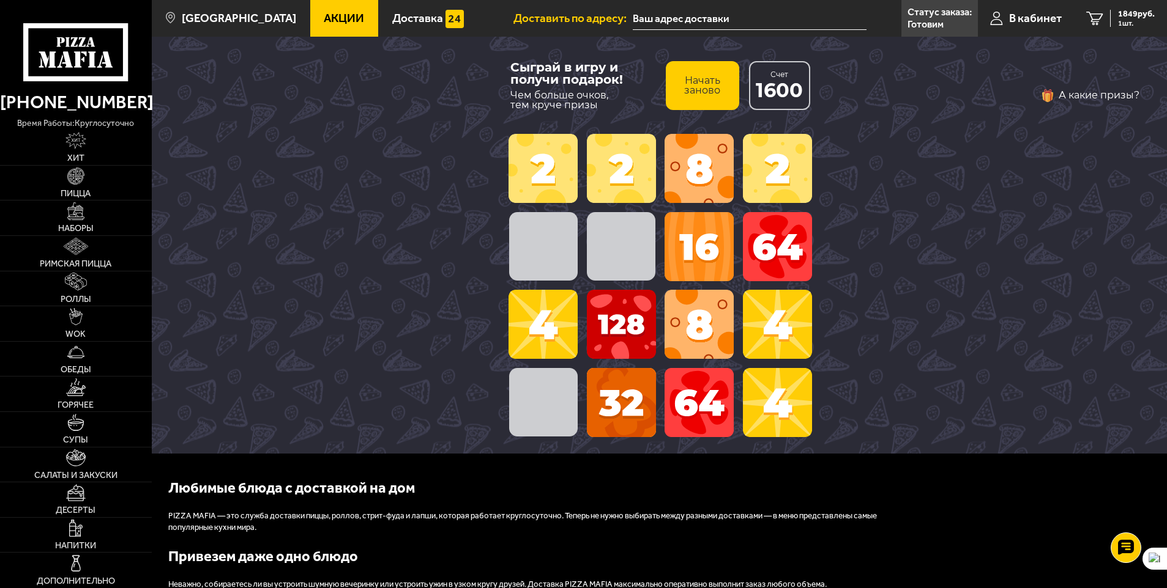
click at [730, 270] on span at bounding box center [698, 246] width 69 height 69
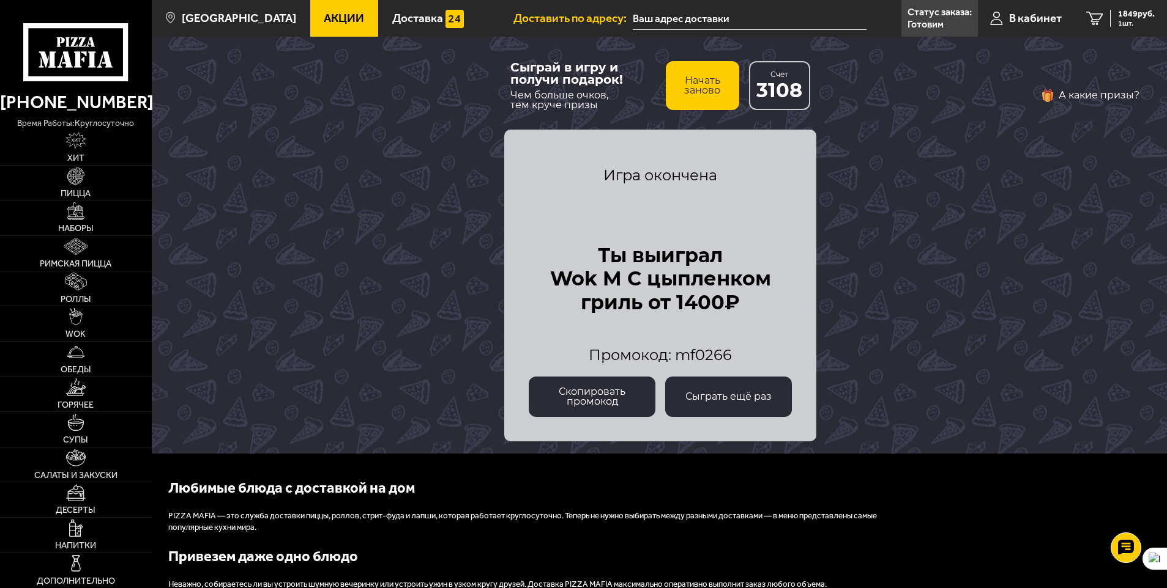
click at [710, 75] on button "Начать заново" at bounding box center [702, 85] width 73 height 49
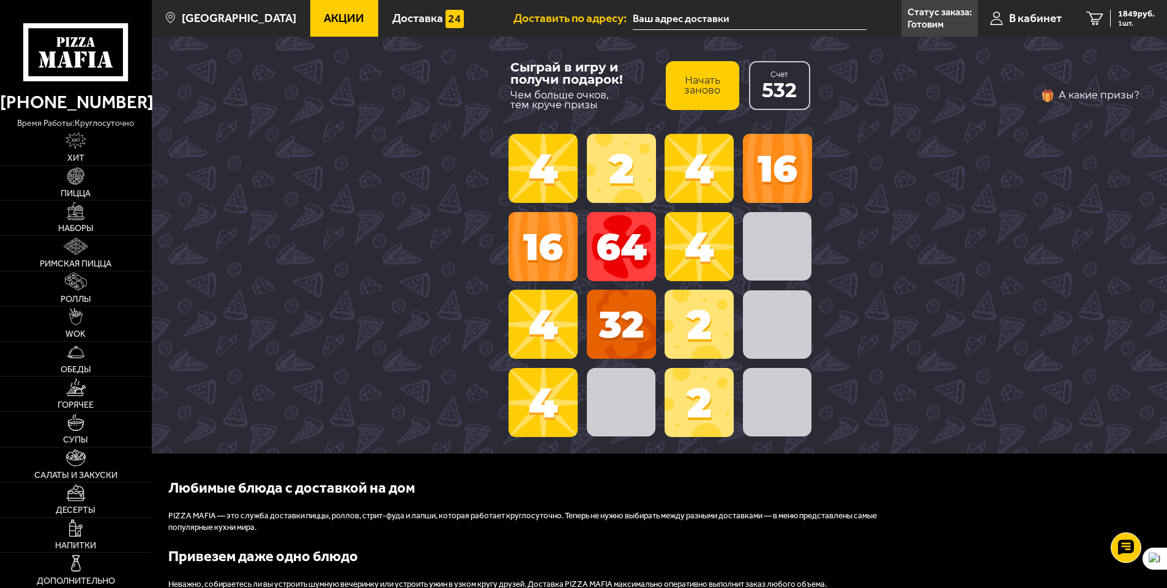
scroll to position [24, 0]
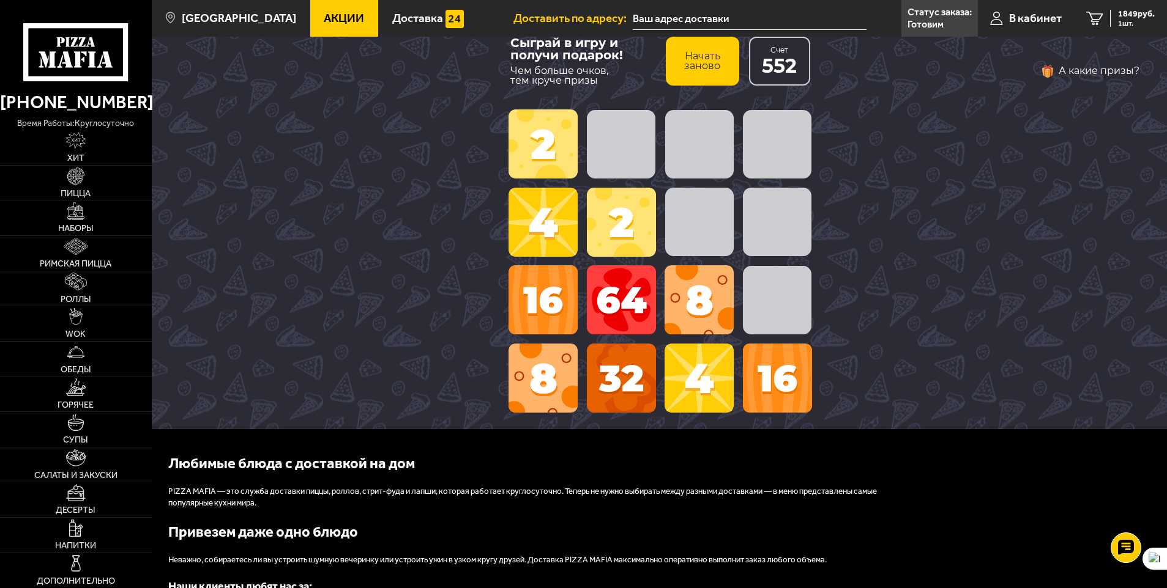
click at [1079, 67] on button "А какие призы?" at bounding box center [1089, 71] width 99 height 20
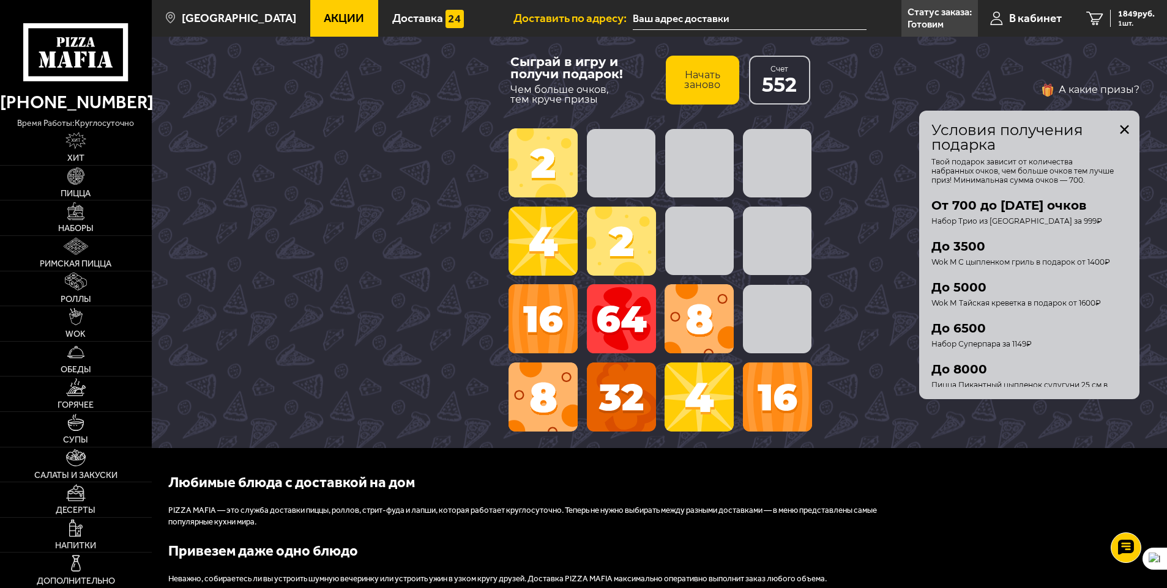
scroll to position [0, 0]
